Goal: Information Seeking & Learning: Learn about a topic

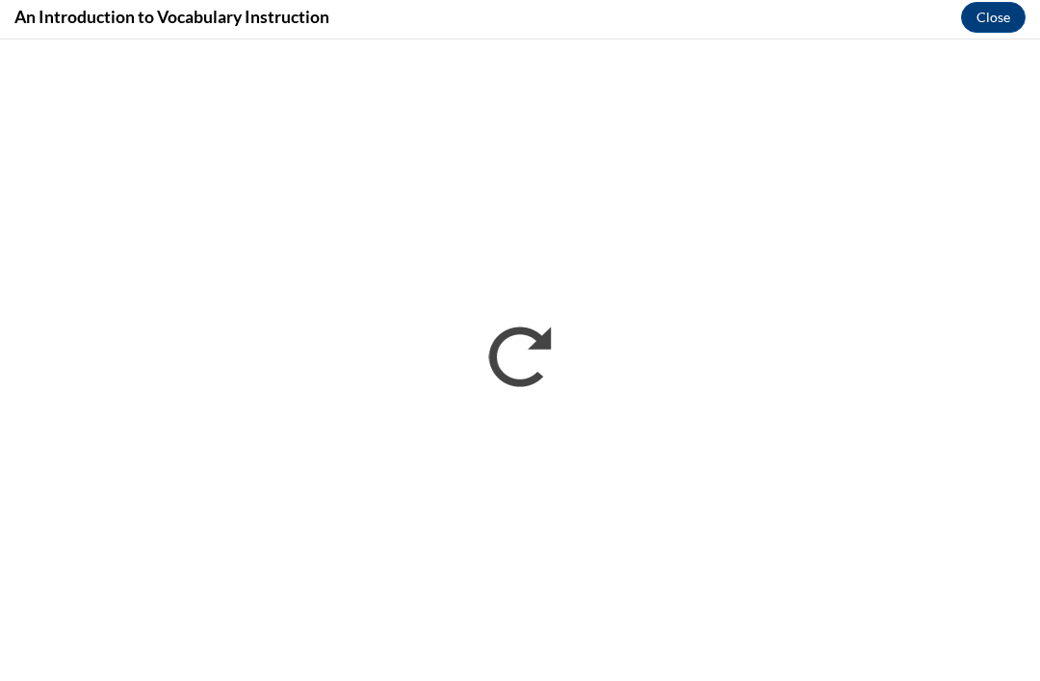
scroll to position [666, 0]
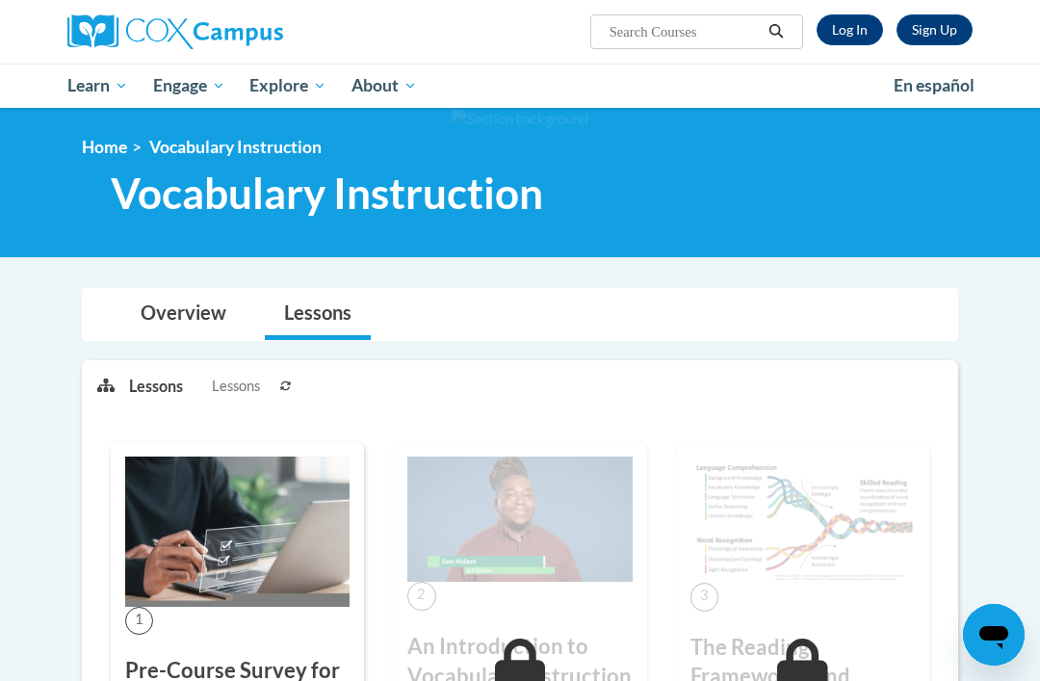
click at [287, 386] on icon at bounding box center [286, 386] width 12 height 12
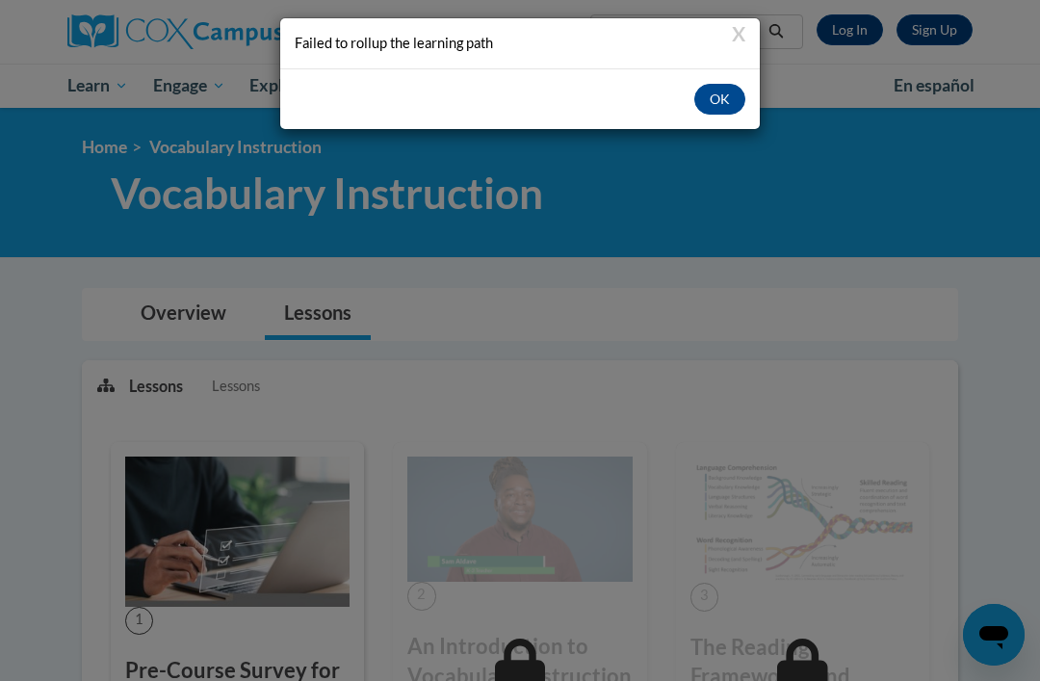
click at [723, 86] on button "OK" at bounding box center [719, 99] width 51 height 31
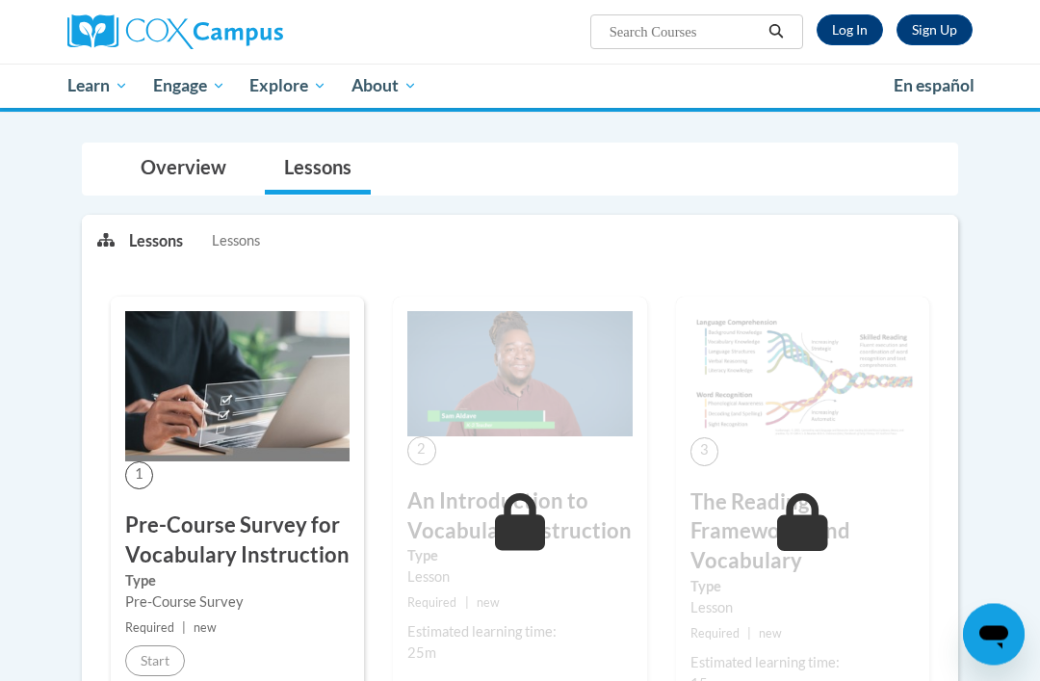
scroll to position [147, 0]
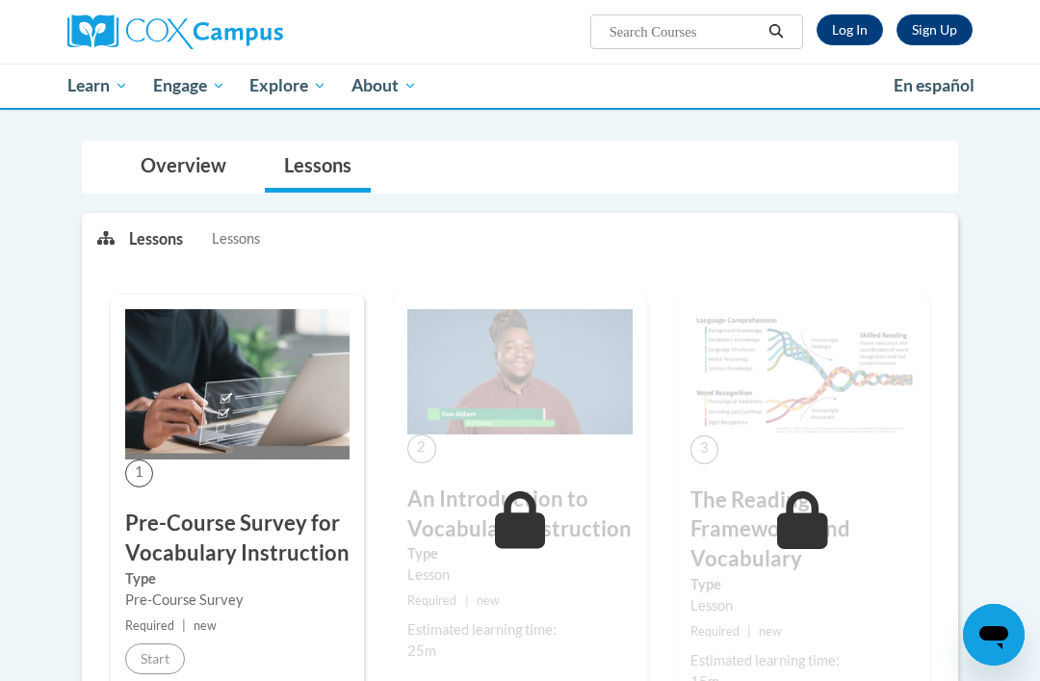
click at [202, 161] on link "Overview" at bounding box center [183, 167] width 124 height 51
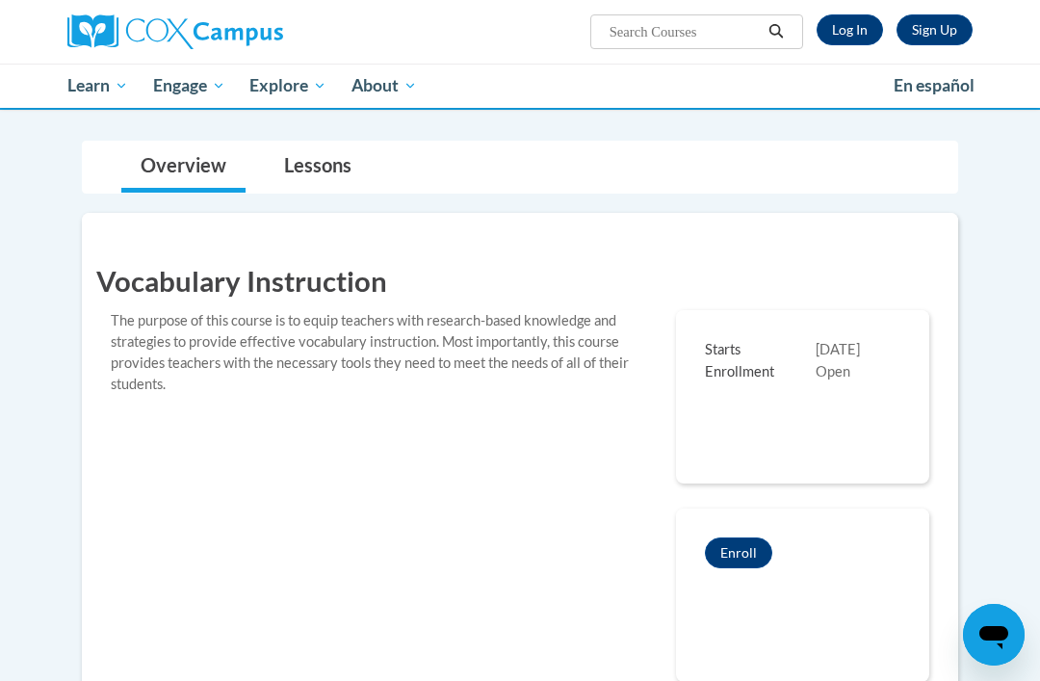
click at [305, 152] on link "Lessons" at bounding box center [318, 167] width 106 height 51
click at [859, 21] on link "Log In" at bounding box center [850, 29] width 66 height 31
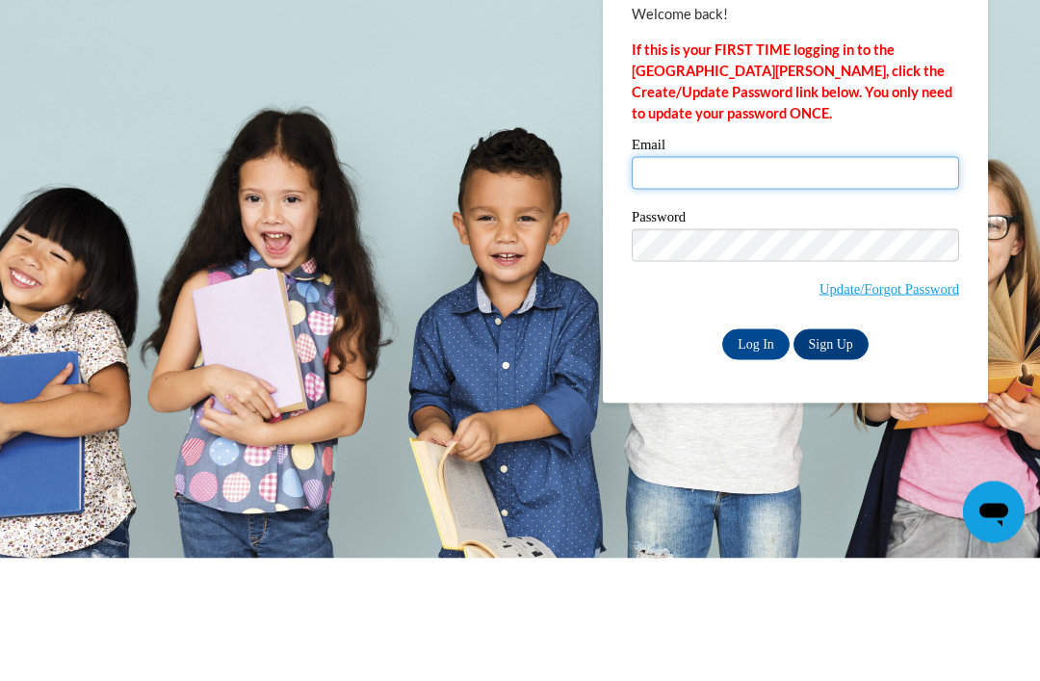
type input "hailey.l.polk@langston.edu"
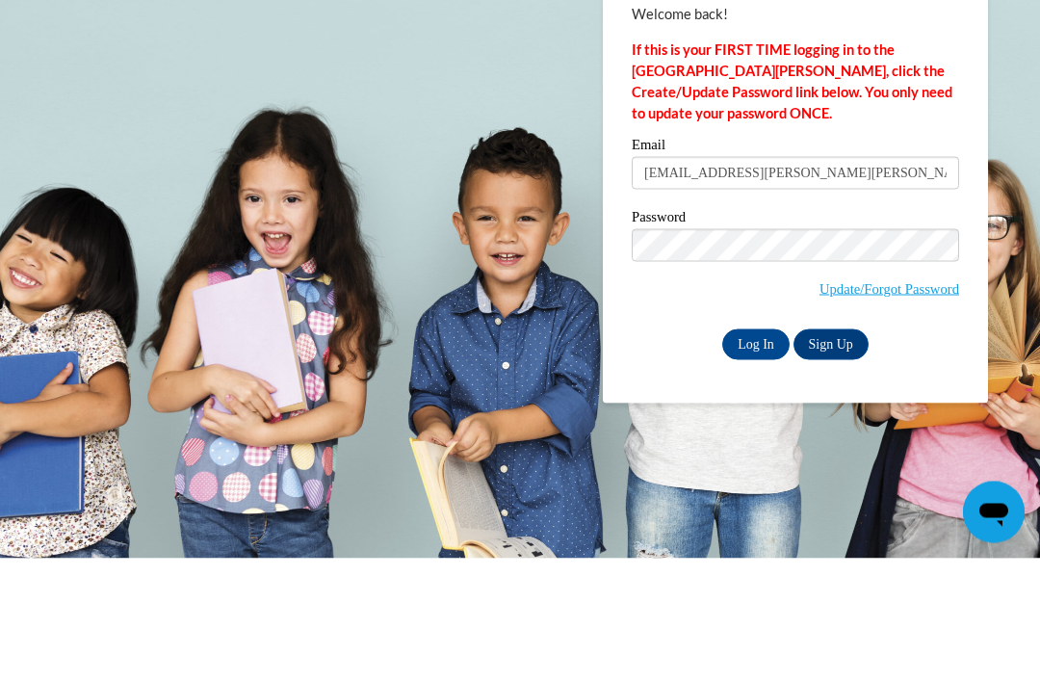
click at [756, 452] on input "Log In" at bounding box center [755, 467] width 67 height 31
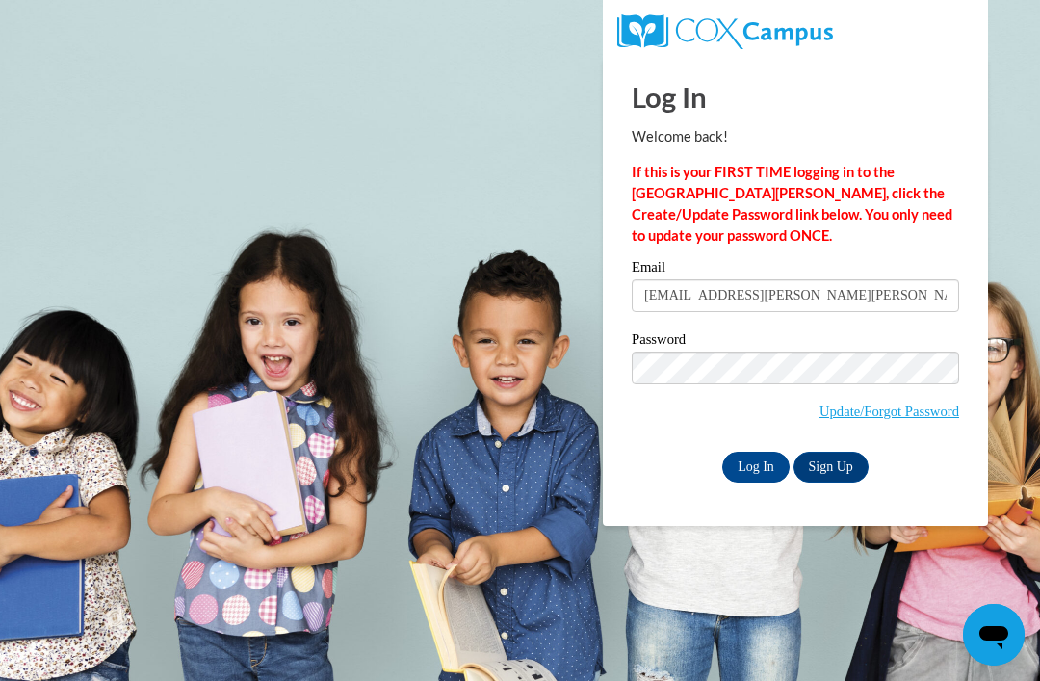
click at [751, 463] on input "Log In" at bounding box center [755, 467] width 67 height 31
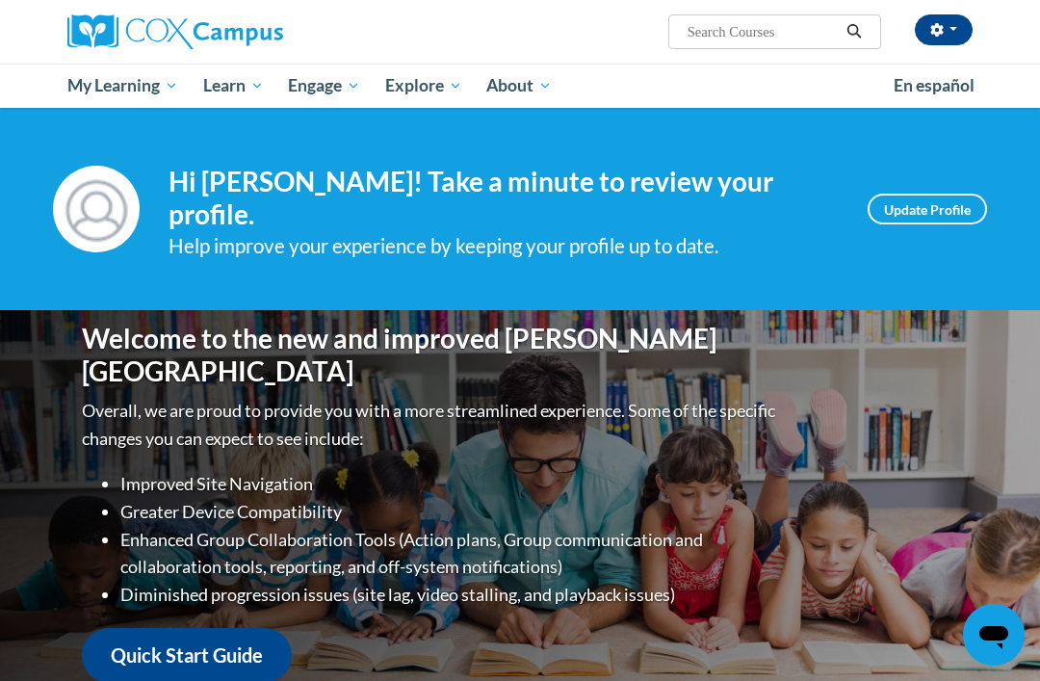
click at [0, 0] on link "Certificates" at bounding box center [0, 0] width 0 height 0
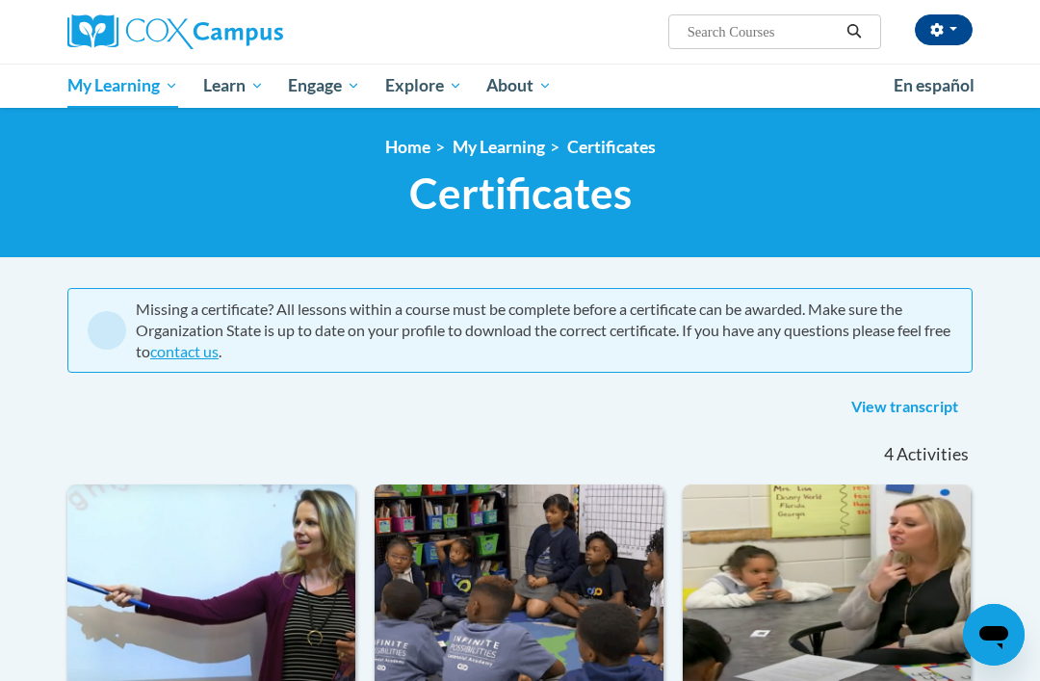
click at [0, 0] on span "My Course Progress" at bounding box center [0, 0] width 0 height 0
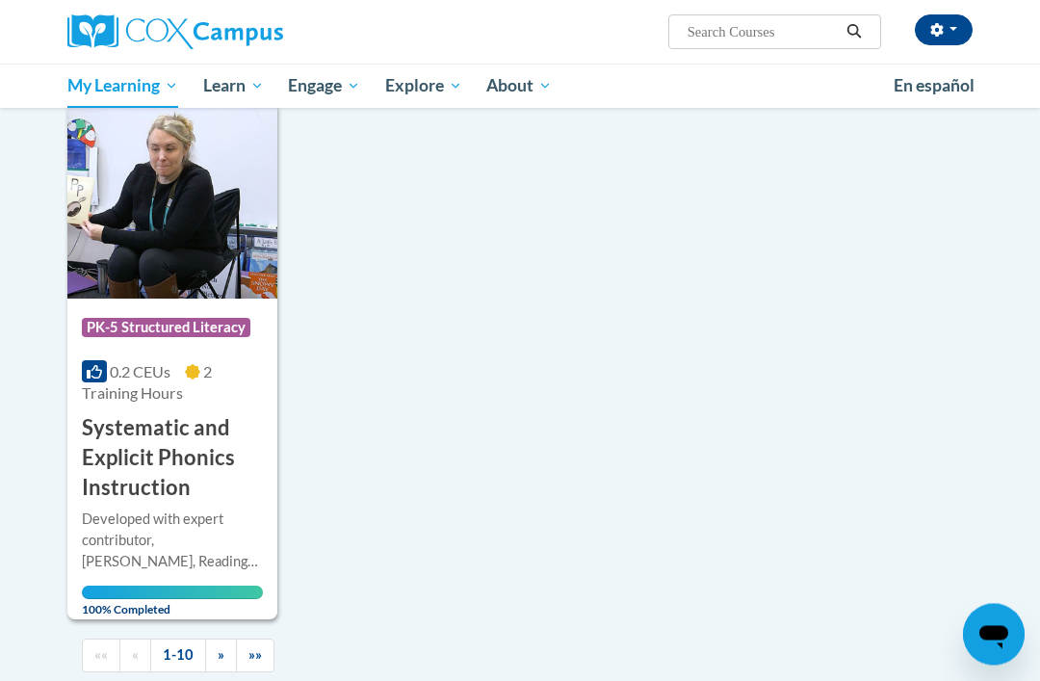
scroll to position [1964, 0]
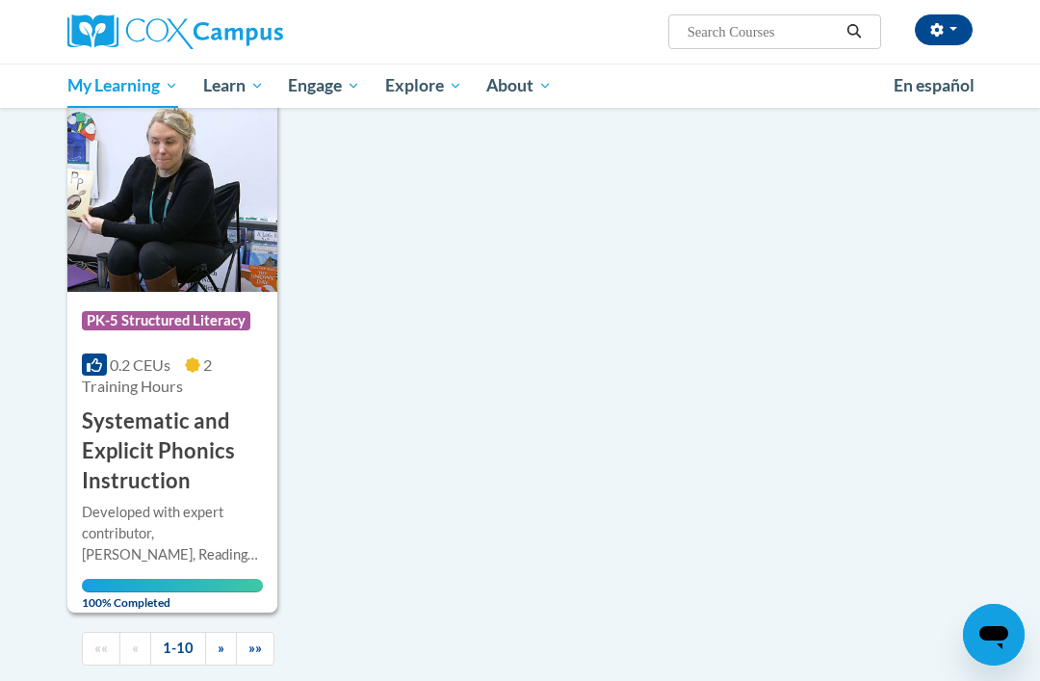
click at [231, 632] on link "»" at bounding box center [221, 649] width 32 height 34
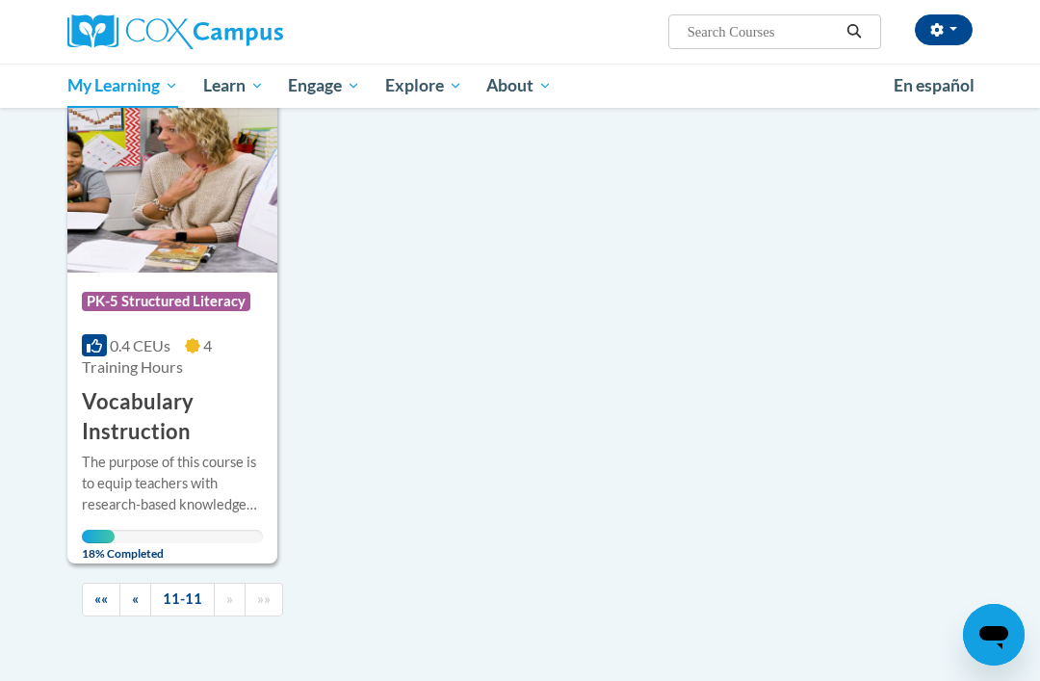
scroll to position [281, 0]
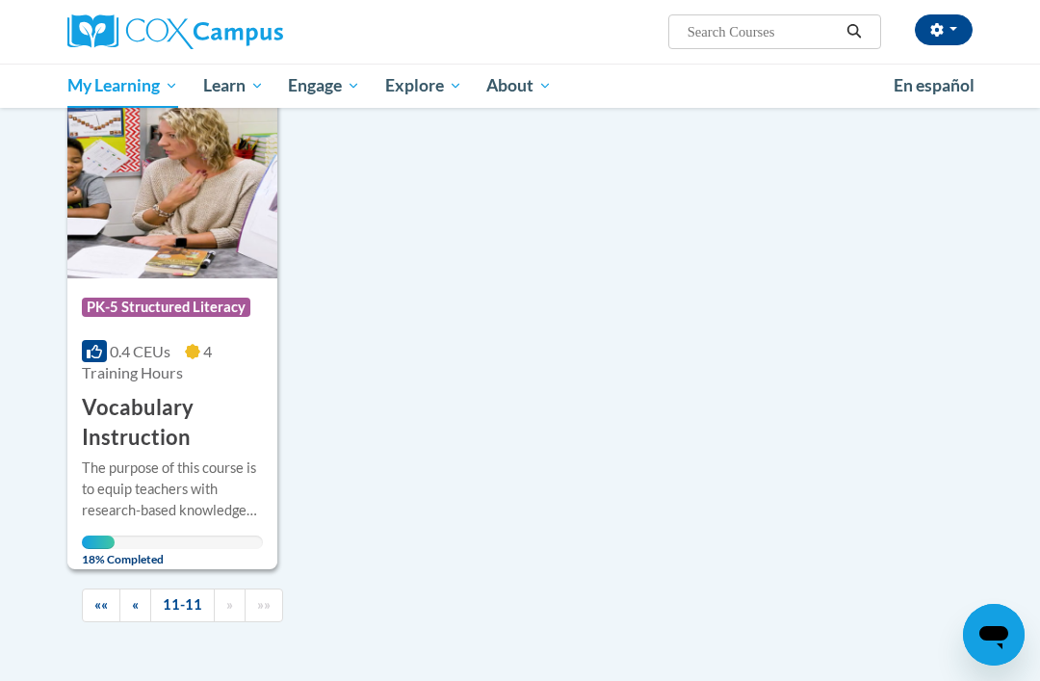
click at [240, 501] on div "The purpose of this course is to equip teachers with research-based knowledge a…" at bounding box center [172, 489] width 181 height 64
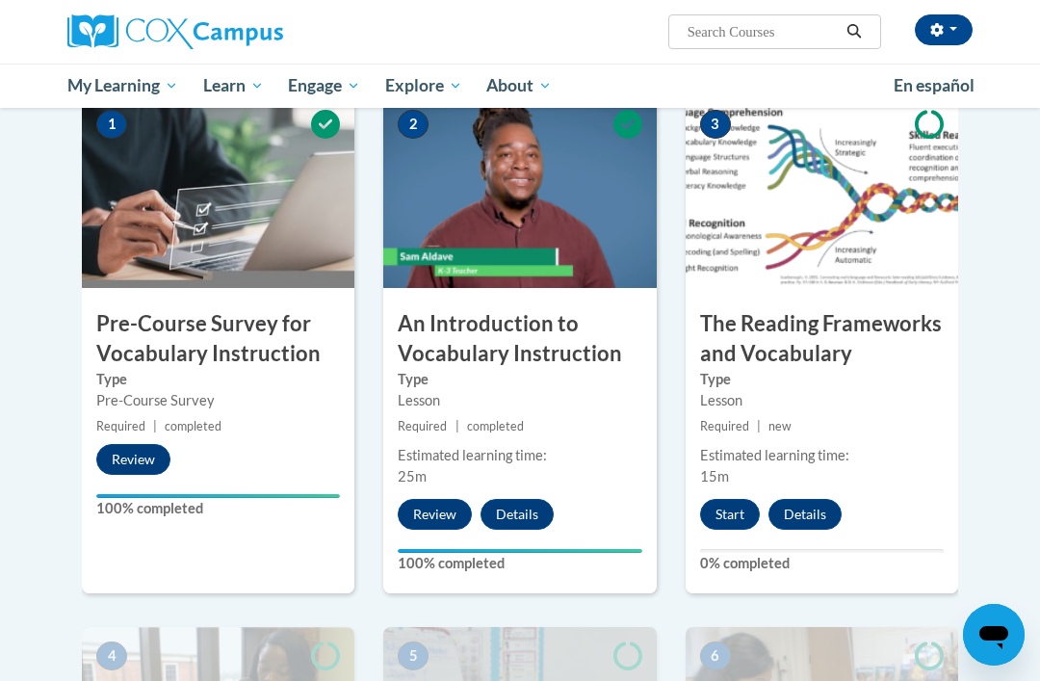
scroll to position [423, 0]
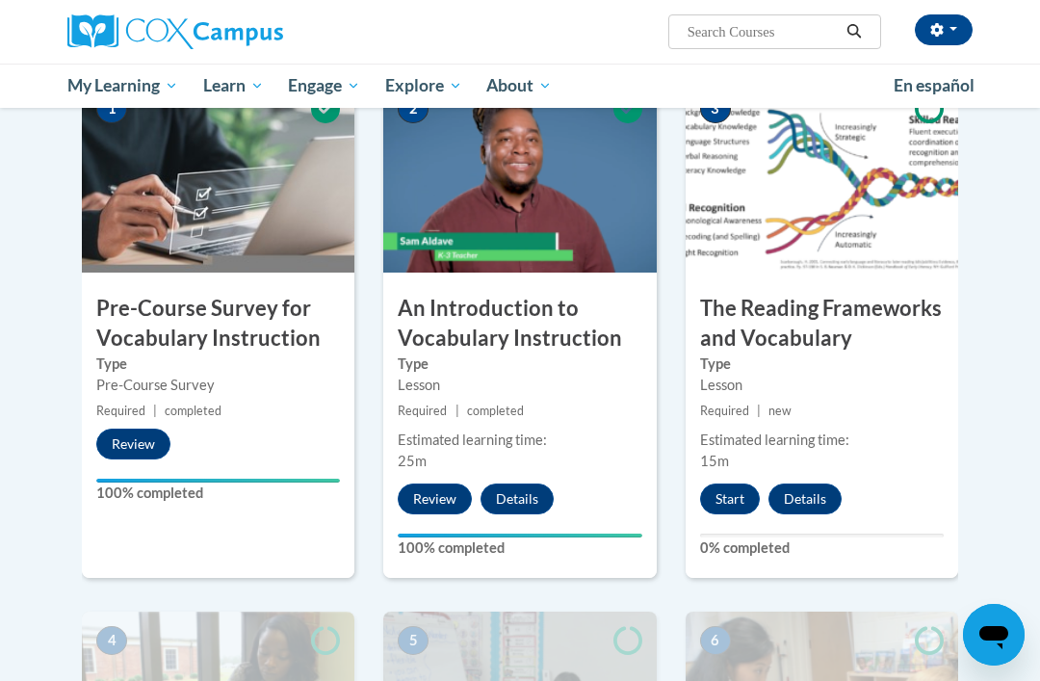
click at [722, 506] on button "Start" at bounding box center [730, 498] width 60 height 31
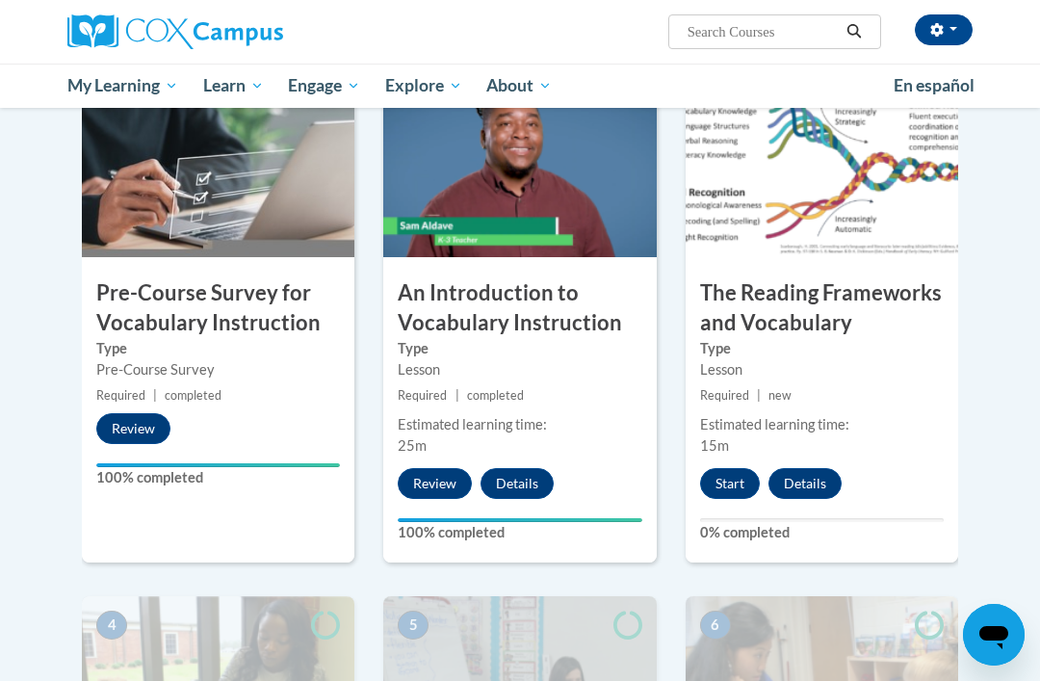
scroll to position [484, 0]
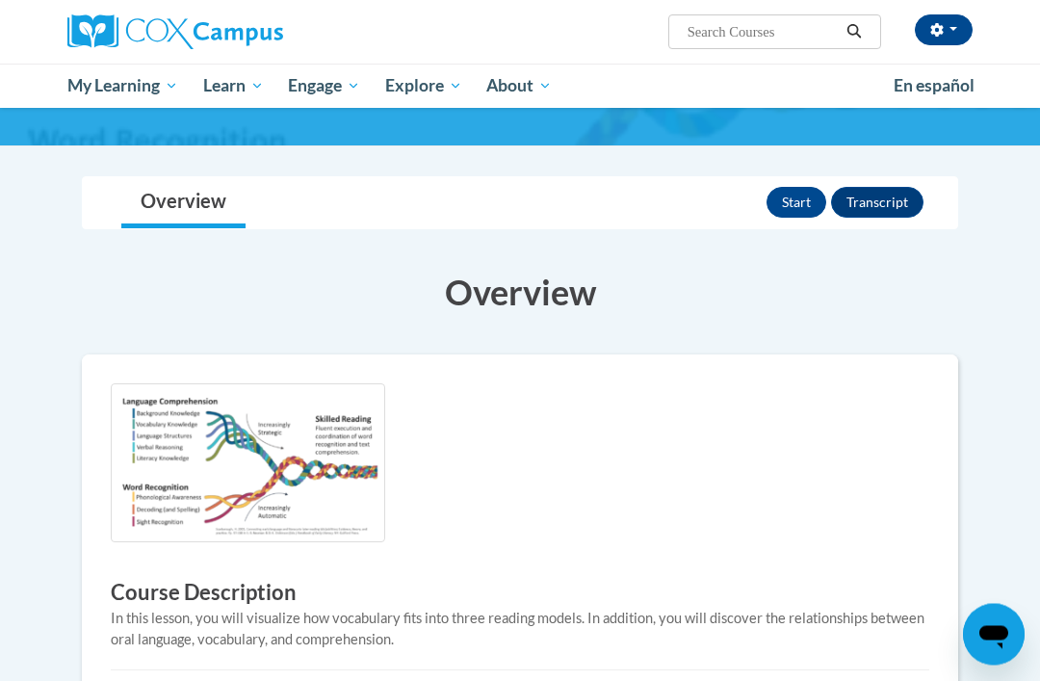
scroll to position [152, 0]
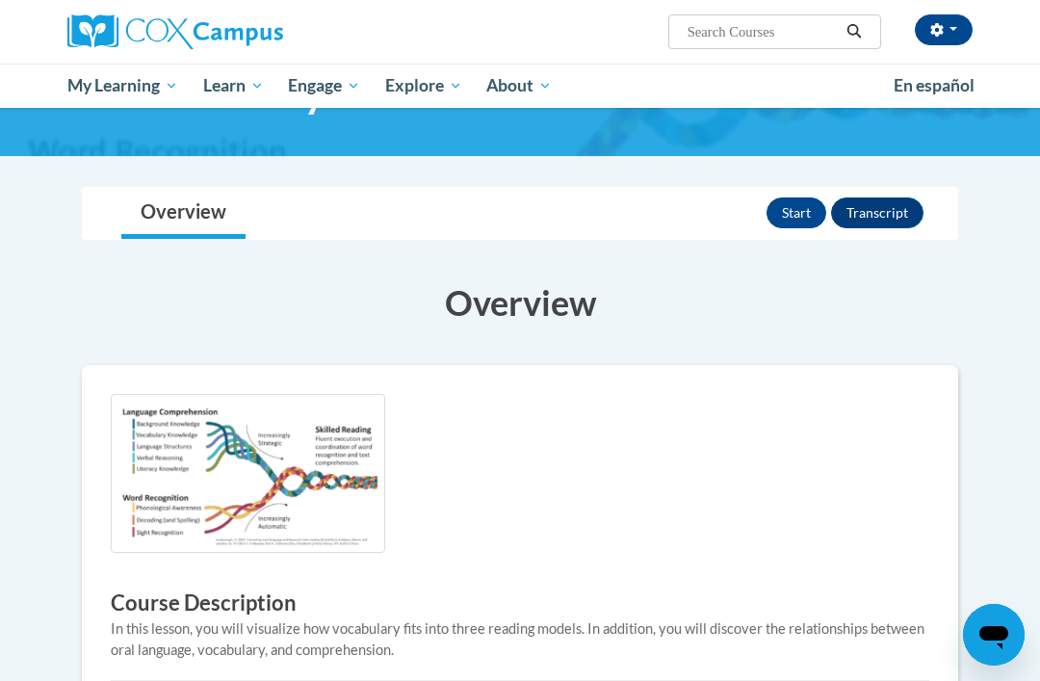
click at [796, 197] on button "Start" at bounding box center [796, 212] width 60 height 31
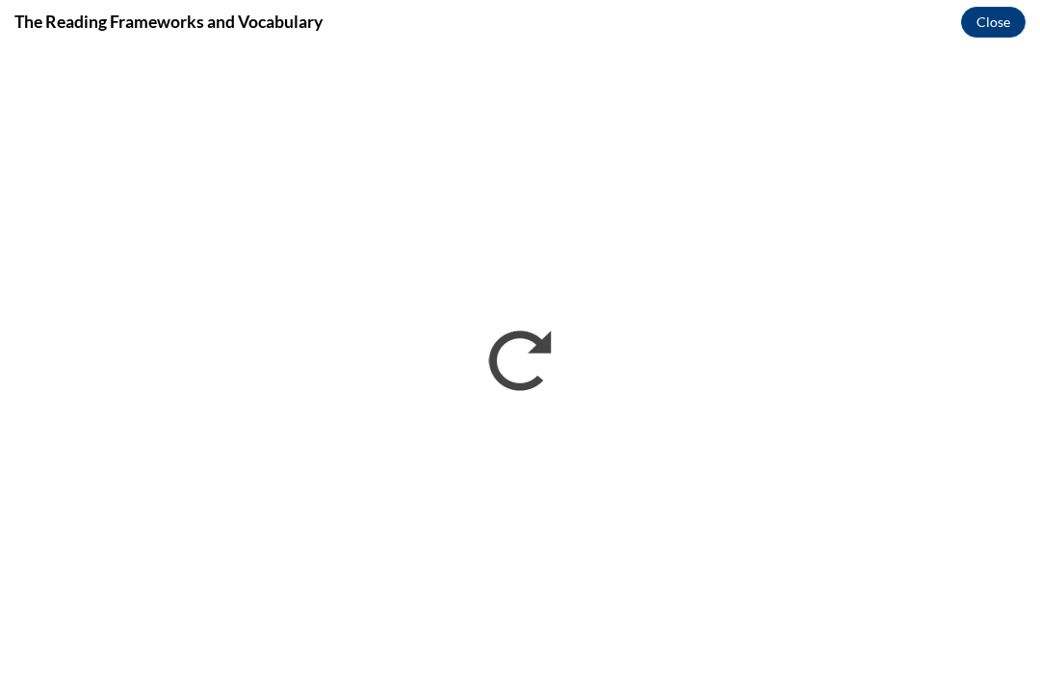
scroll to position [0, 0]
click at [963, 41] on div "The Reading Frameworks and Vocabulary Close" at bounding box center [520, 21] width 1040 height 43
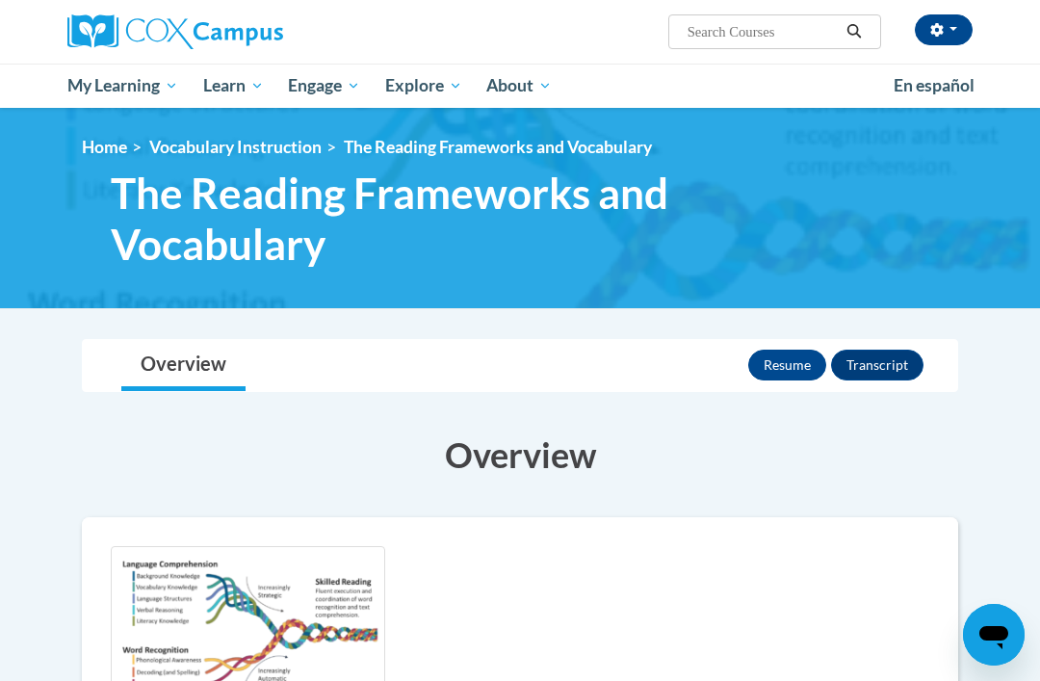
click at [0, 0] on link "My Course Progress" at bounding box center [0, 0] width 0 height 0
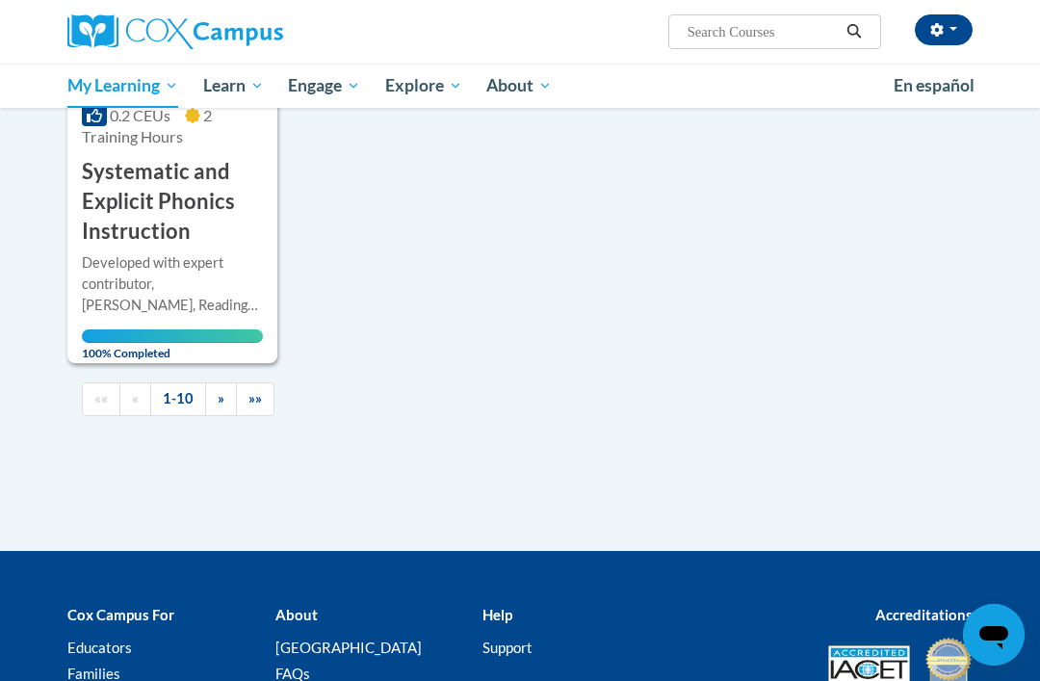
scroll to position [2328, 0]
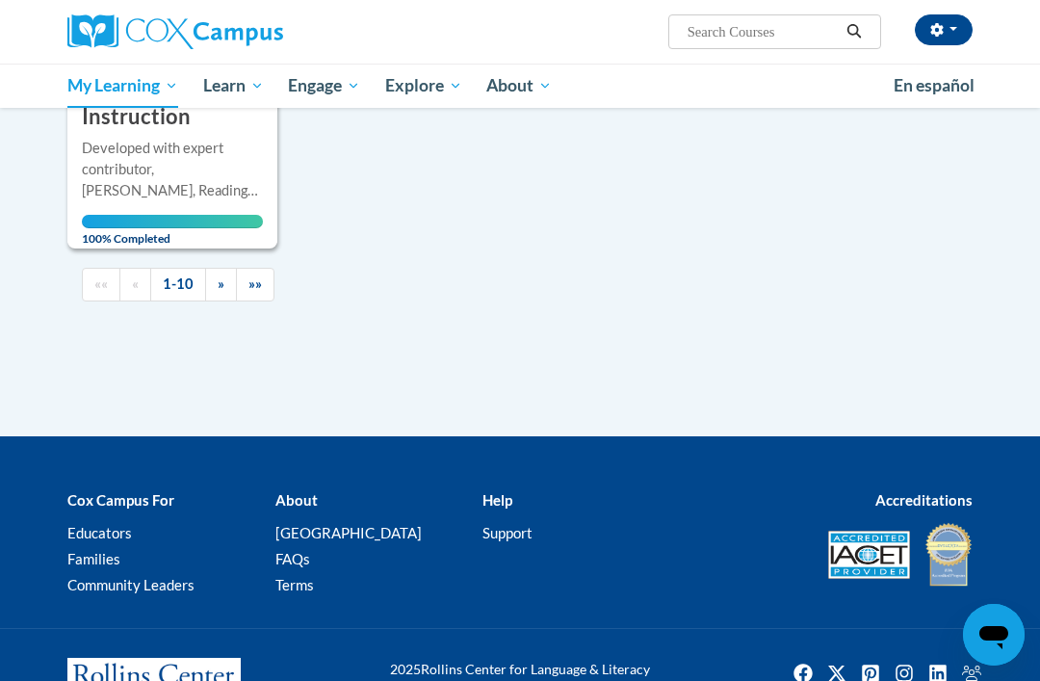
click at [219, 275] on span "»" at bounding box center [221, 283] width 7 height 16
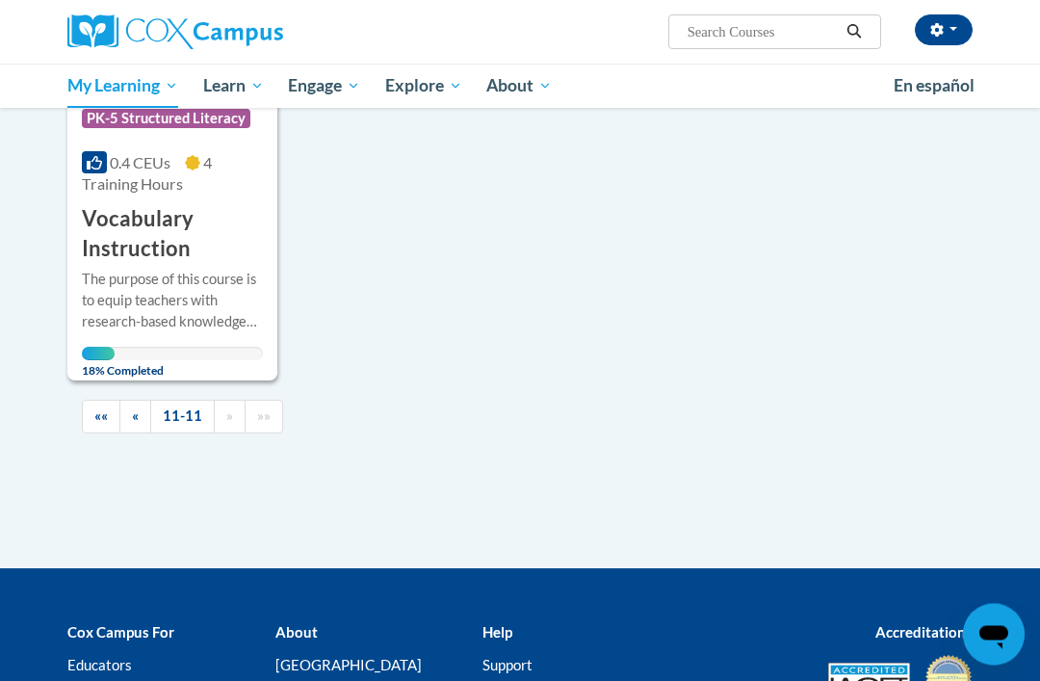
scroll to position [465, 0]
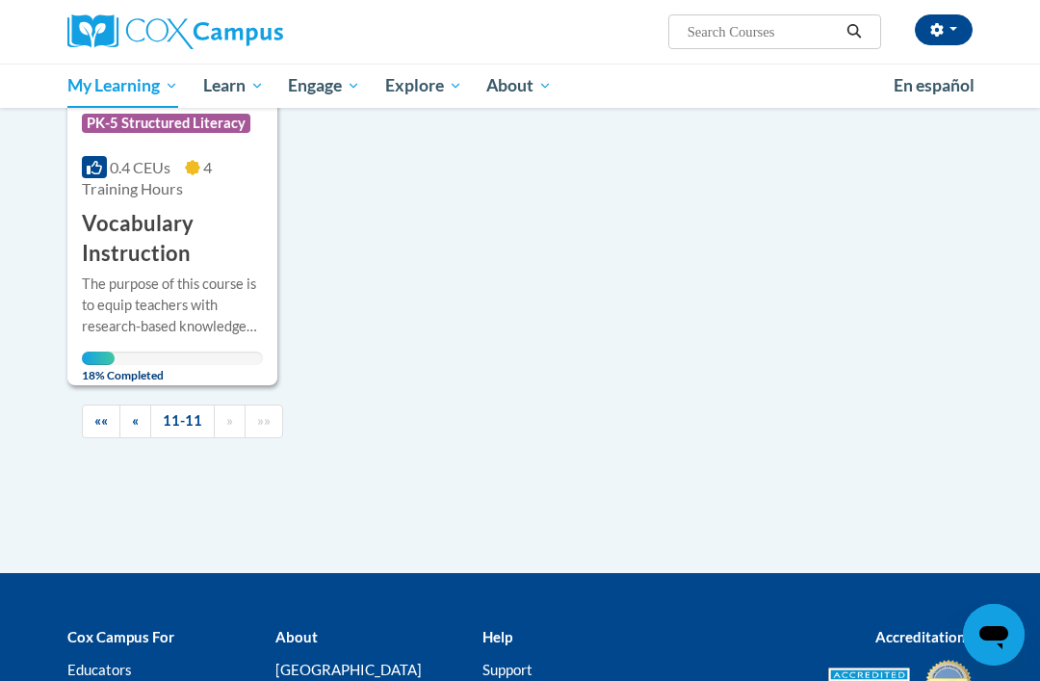
click at [214, 276] on div "The purpose of this course is to equip teachers with research-based knowledge a…" at bounding box center [172, 305] width 181 height 64
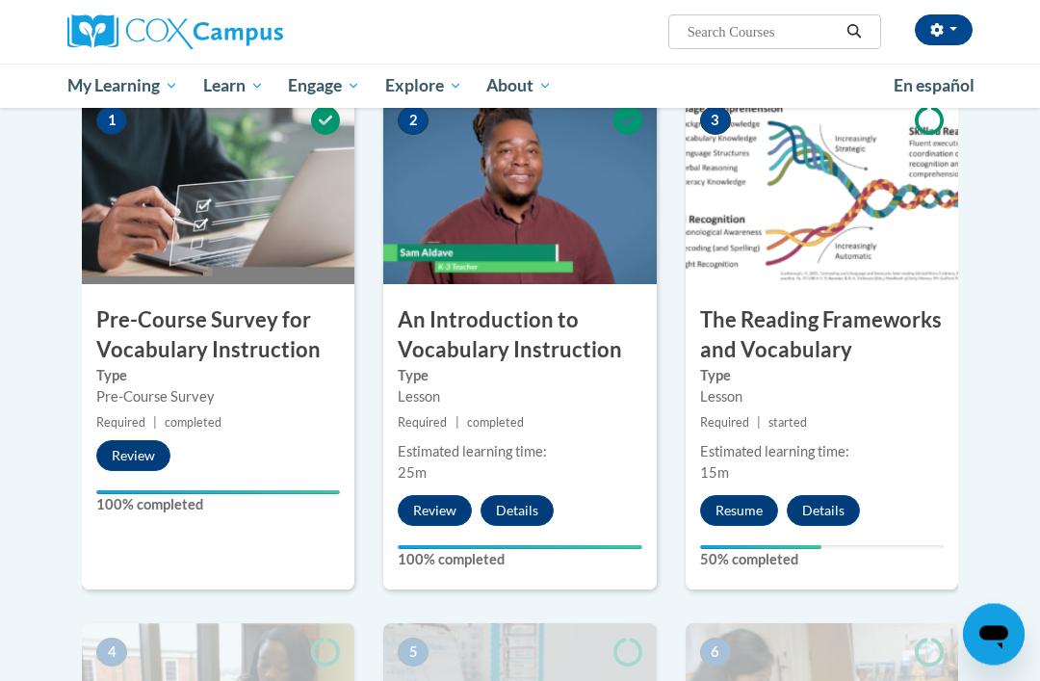
scroll to position [411, 0]
click at [743, 511] on button "Resume" at bounding box center [739, 510] width 78 height 31
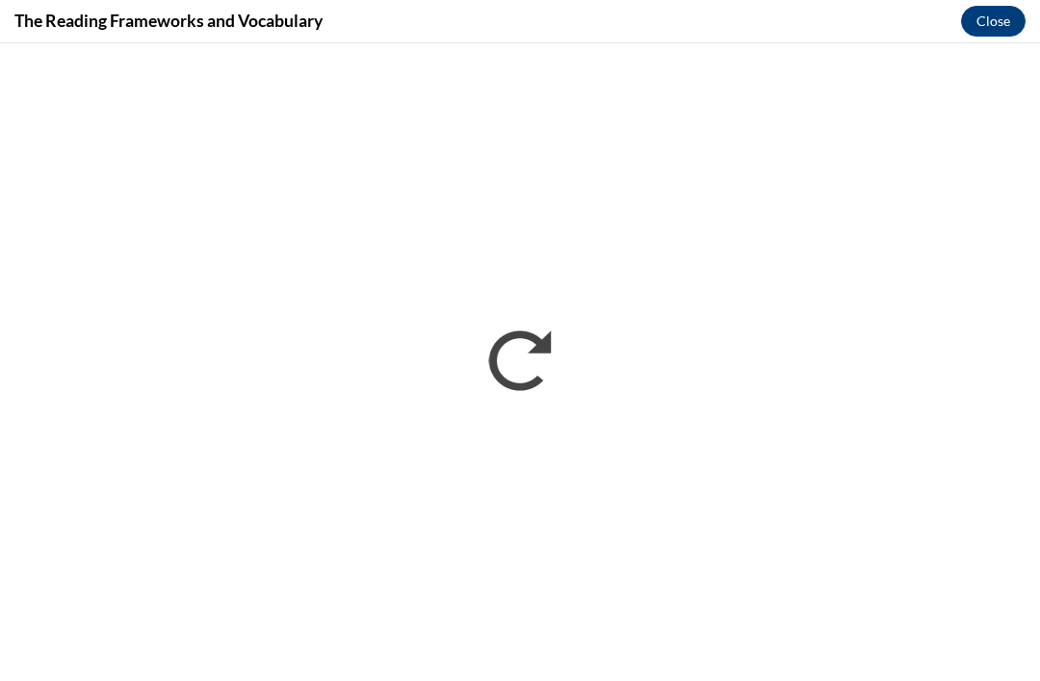
scroll to position [0, 0]
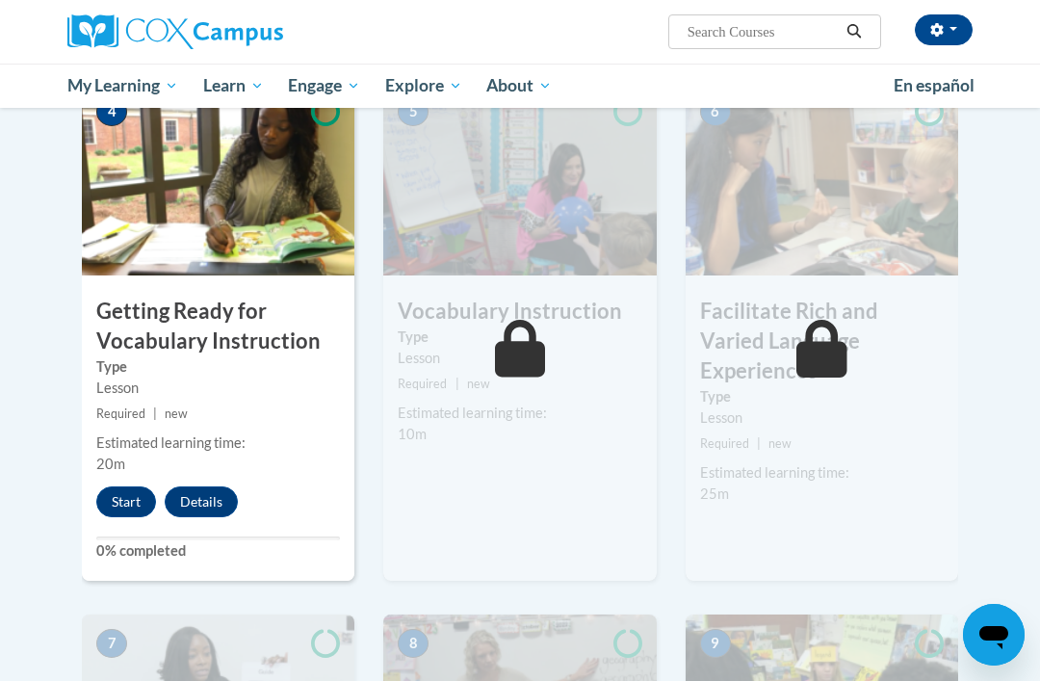
scroll to position [950, 0]
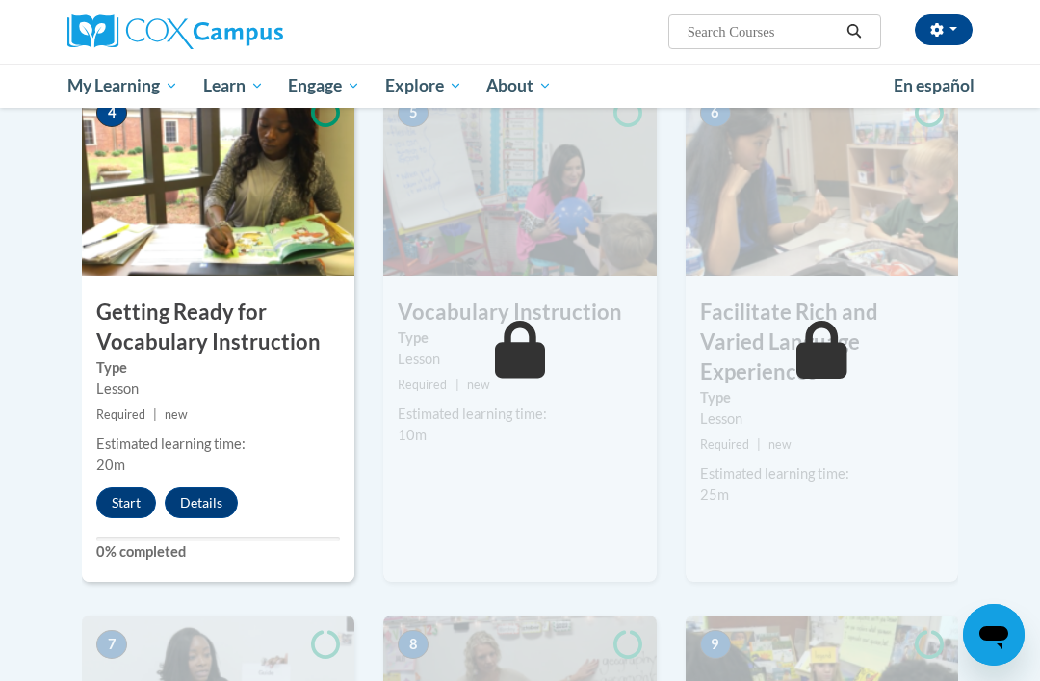
click at [141, 497] on button "Start" at bounding box center [126, 502] width 60 height 31
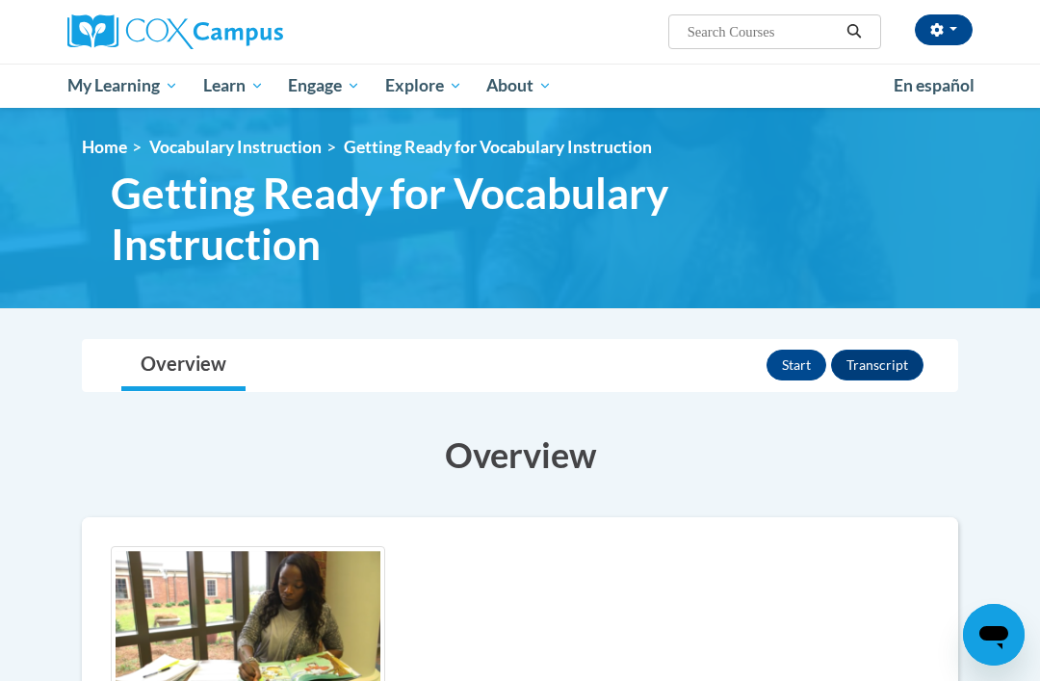
click at [794, 365] on button "Start" at bounding box center [796, 365] width 60 height 31
